Goal: Information Seeking & Learning: Learn about a topic

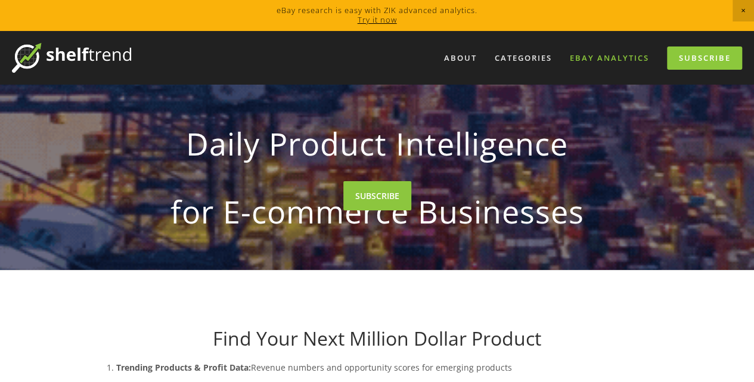
click at [622, 56] on link "eBay Analytics" at bounding box center [609, 58] width 95 height 20
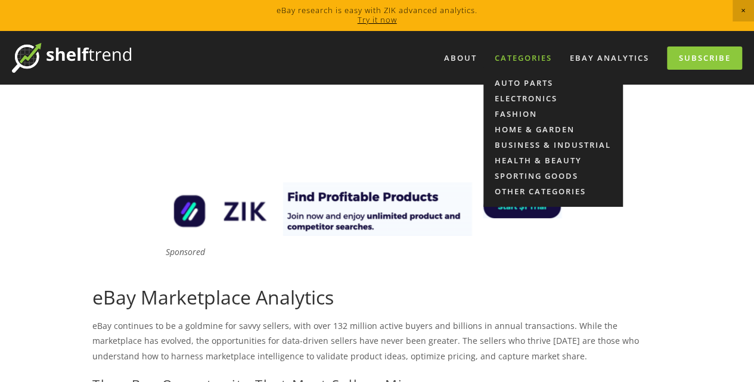
click at [514, 58] on div "Categories" at bounding box center [523, 58] width 73 height 20
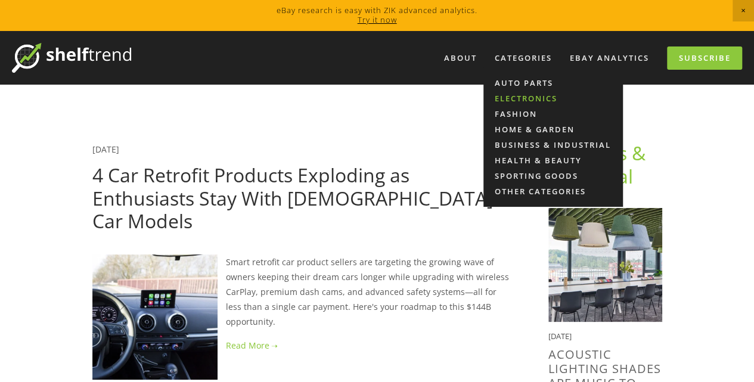
click at [513, 98] on link "Electronics" at bounding box center [552, 98] width 139 height 15
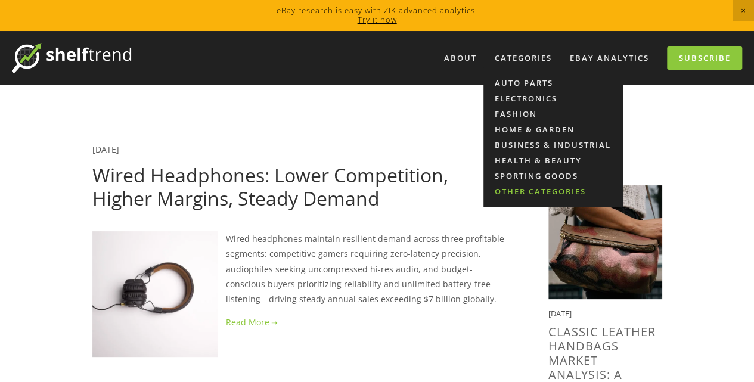
click at [512, 187] on link "Other Categories" at bounding box center [552, 191] width 139 height 15
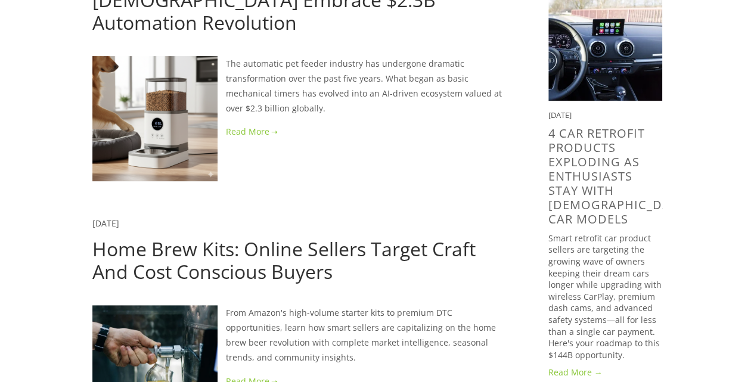
scroll to position [132, 0]
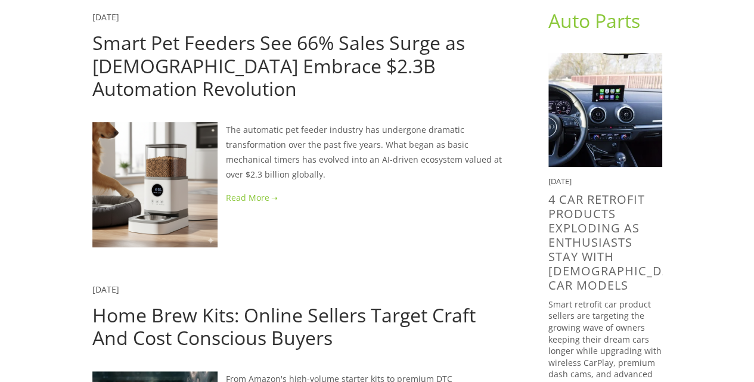
click at [265, 198] on link at bounding box center [301, 197] width 418 height 15
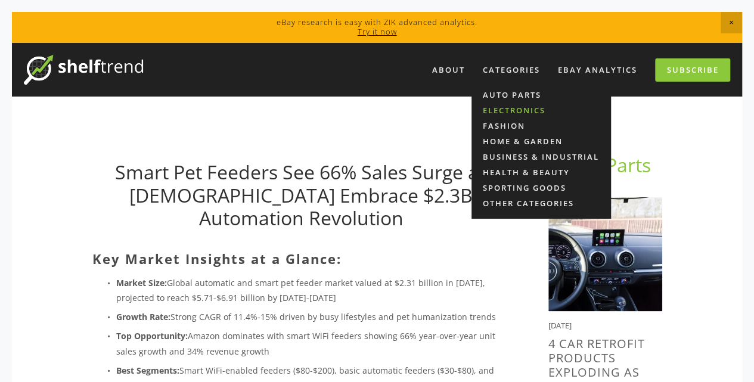
click at [506, 110] on link "Electronics" at bounding box center [540, 109] width 139 height 15
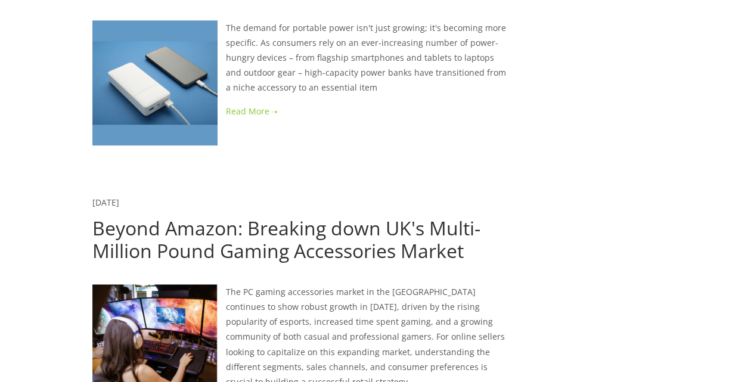
scroll to position [2648, 0]
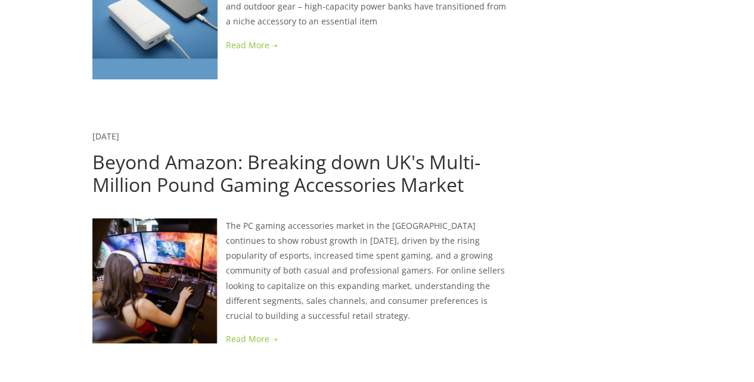
click at [257, 331] on link at bounding box center [301, 338] width 418 height 15
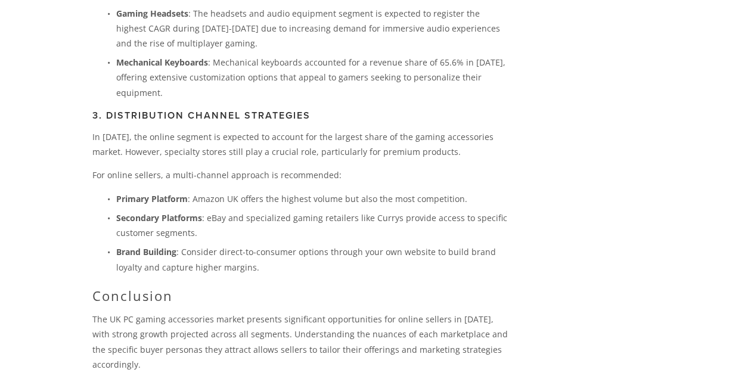
scroll to position [3972, 0]
